Goal: Information Seeking & Learning: Find contact information

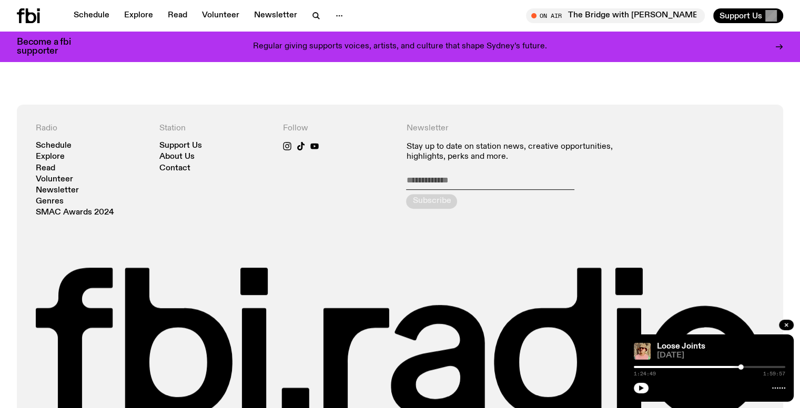
scroll to position [728, 0]
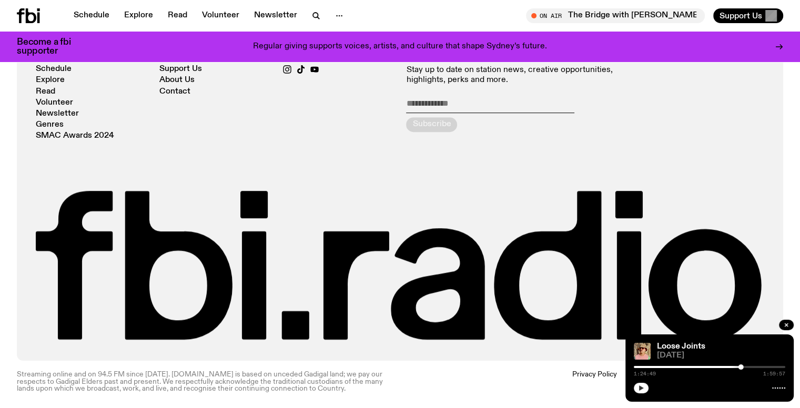
click at [644, 386] on button "button" at bounding box center [641, 388] width 15 height 11
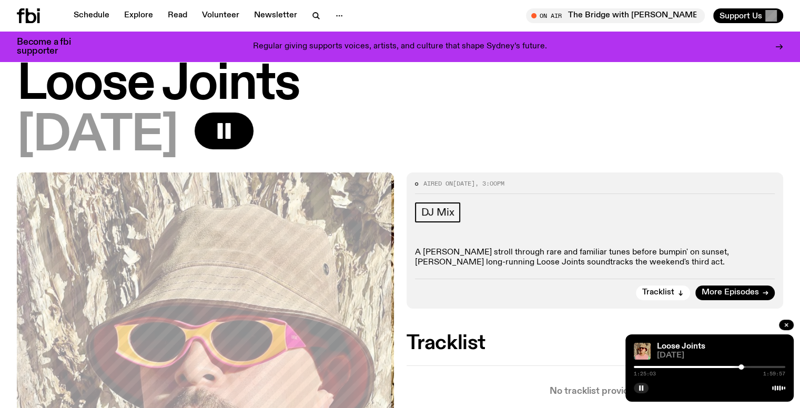
scroll to position [0, 0]
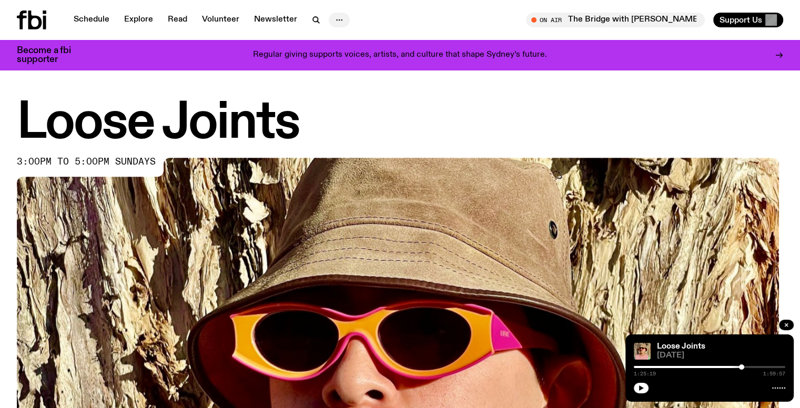
click at [340, 17] on icon "button" at bounding box center [339, 20] width 13 height 13
click at [333, 59] on link "Contact" at bounding box center [339, 60] width 53 height 15
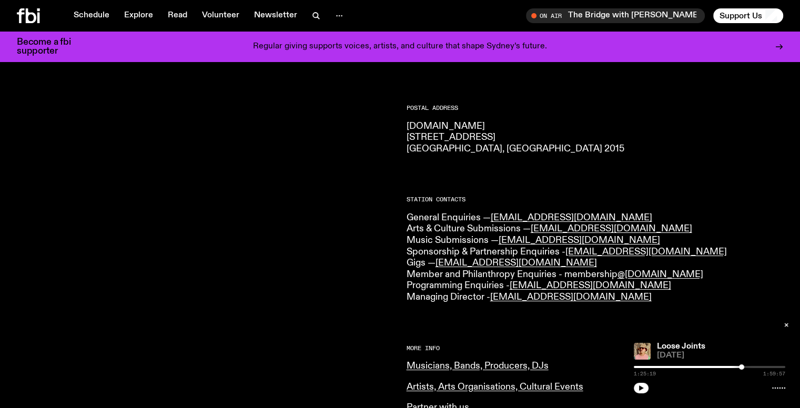
scroll to position [155, 0]
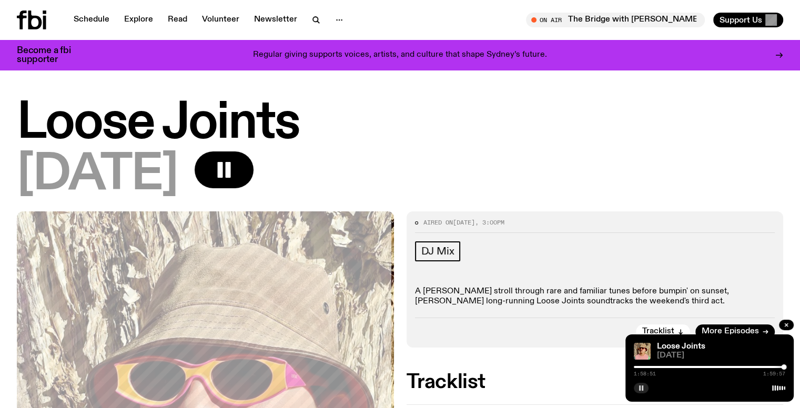
click at [641, 388] on icon "button" at bounding box center [641, 388] width 6 height 6
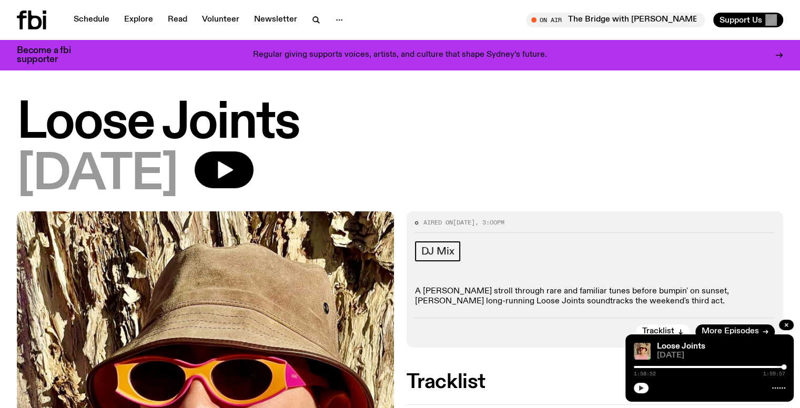
click at [682, 367] on div at bounding box center [707, 367] width 151 height 2
click at [643, 389] on icon "button" at bounding box center [641, 388] width 6 height 6
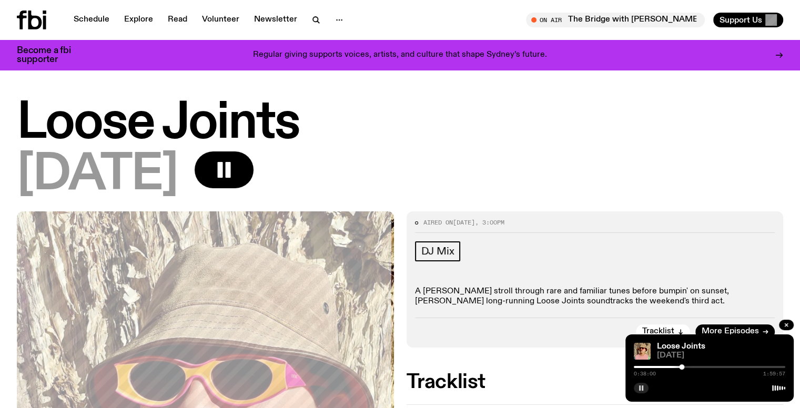
click at [678, 366] on div at bounding box center [605, 367] width 151 height 2
click at [675, 367] on div at bounding box center [677, 367] width 5 height 5
click at [675, 366] on div at bounding box center [675, 367] width 5 height 5
click at [674, 366] on div at bounding box center [675, 367] width 5 height 5
click at [223, 168] on rect "button" at bounding box center [220, 170] width 5 height 16
